Goal: Transaction & Acquisition: Download file/media

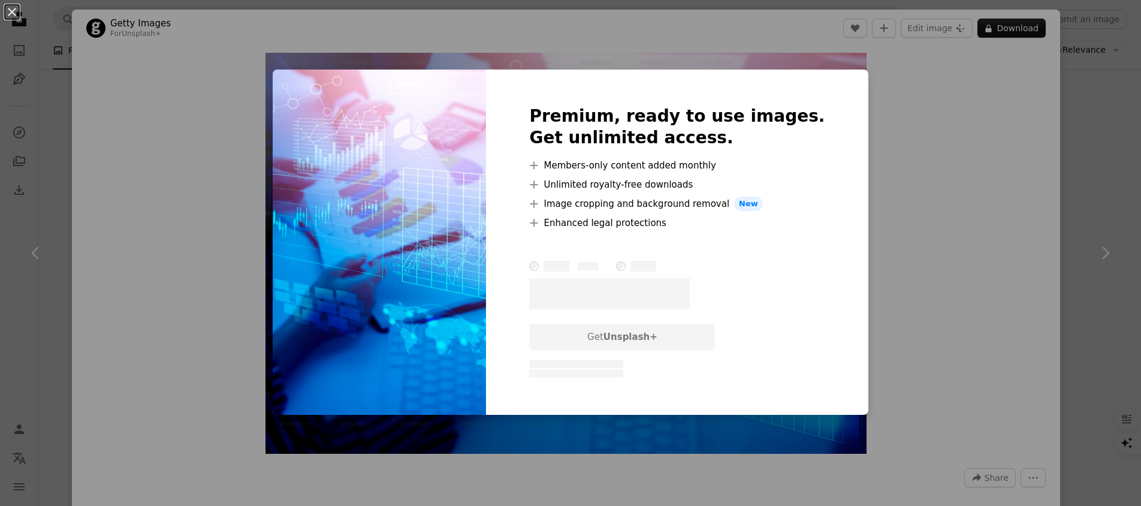
scroll to position [11587, 0]
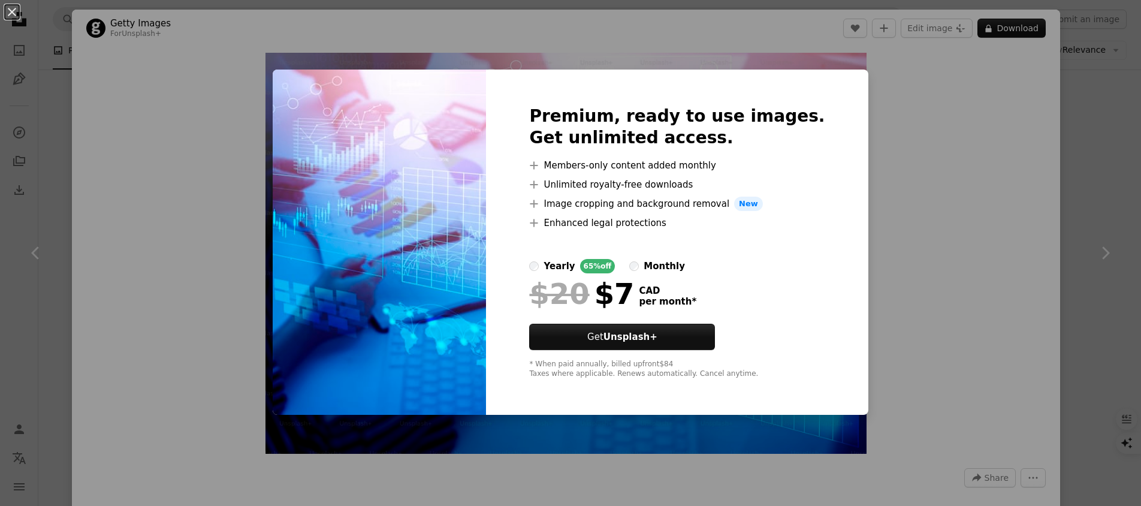
click at [370, 93] on img at bounding box center [379, 242] width 213 height 345
click at [935, 288] on div "An X shape Premium, ready to use images. Get unlimited access. A plus sign Memb…" at bounding box center [570, 253] width 1141 height 506
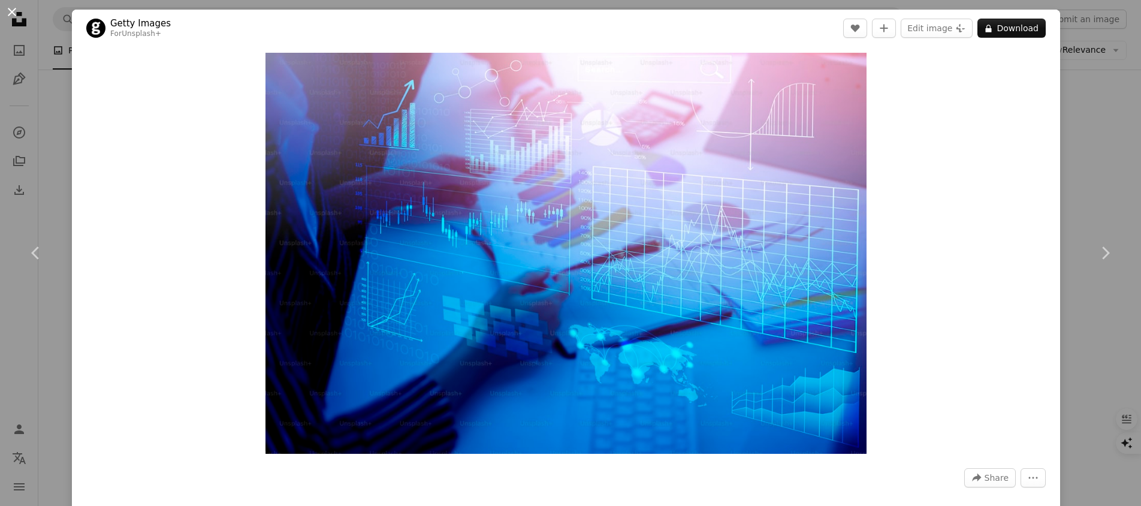
click at [11, 9] on button "An X shape" at bounding box center [12, 12] width 14 height 14
